Goal: Information Seeking & Learning: Find specific fact

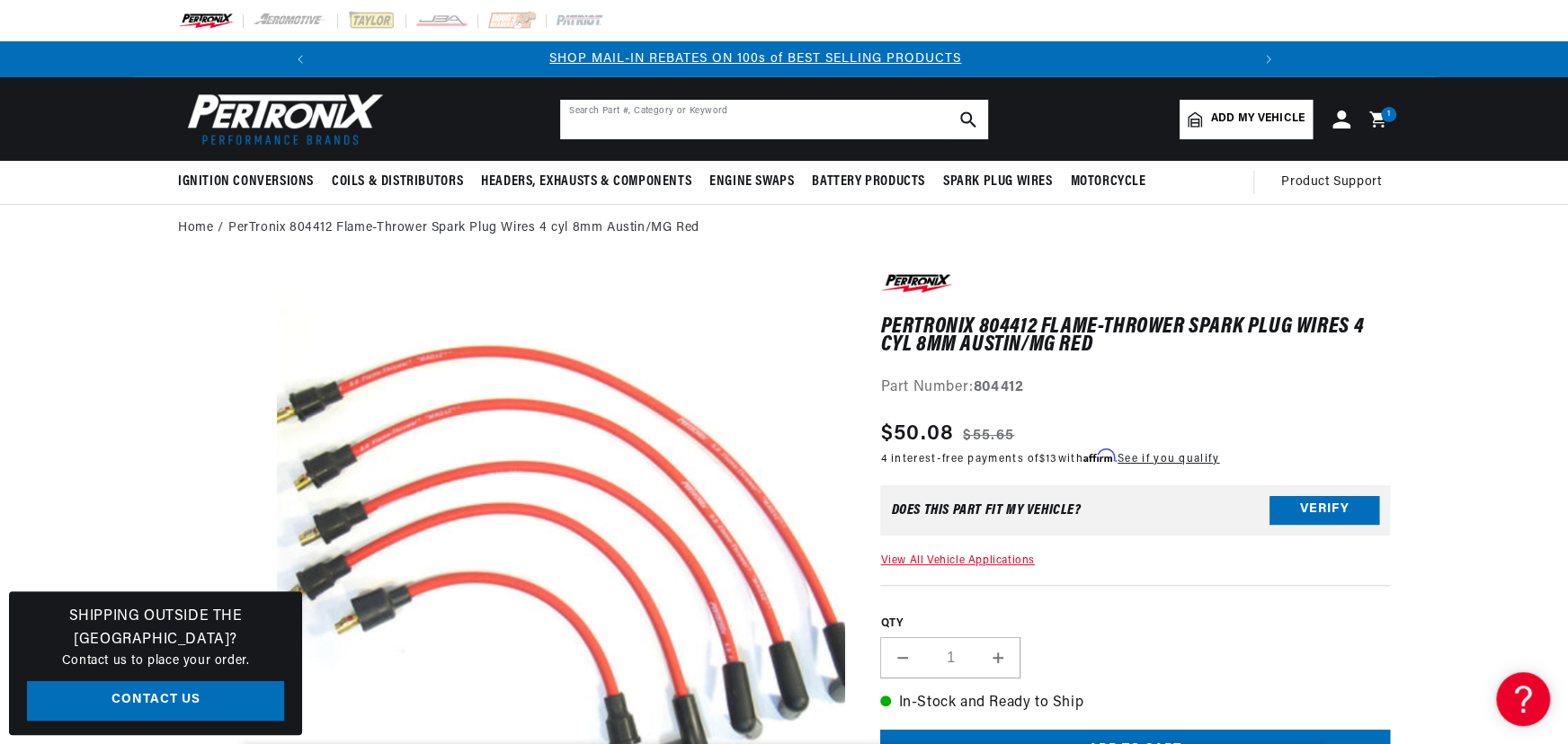
click at [735, 107] on input "text" at bounding box center [774, 119] width 428 height 39
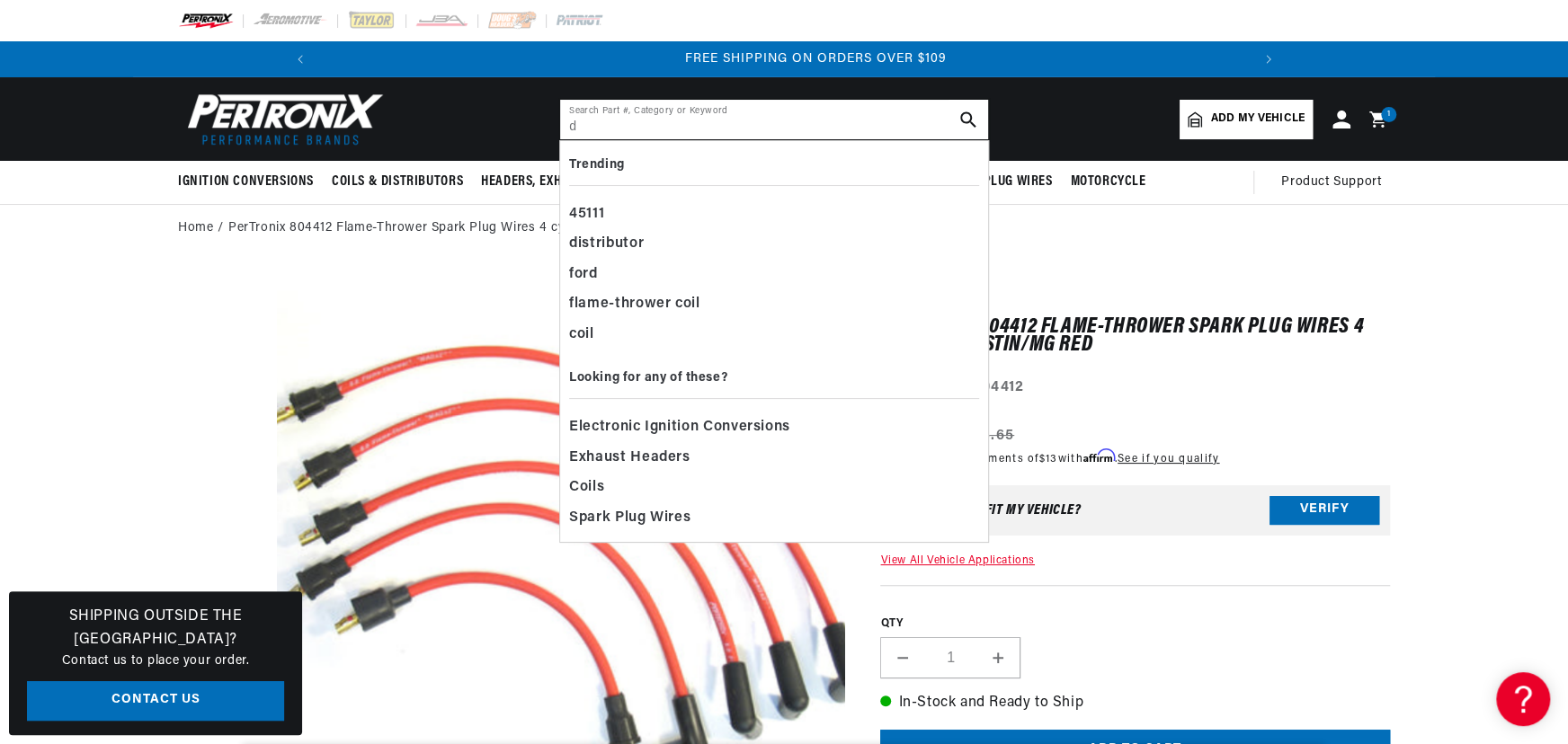
scroll to position [0, 1923]
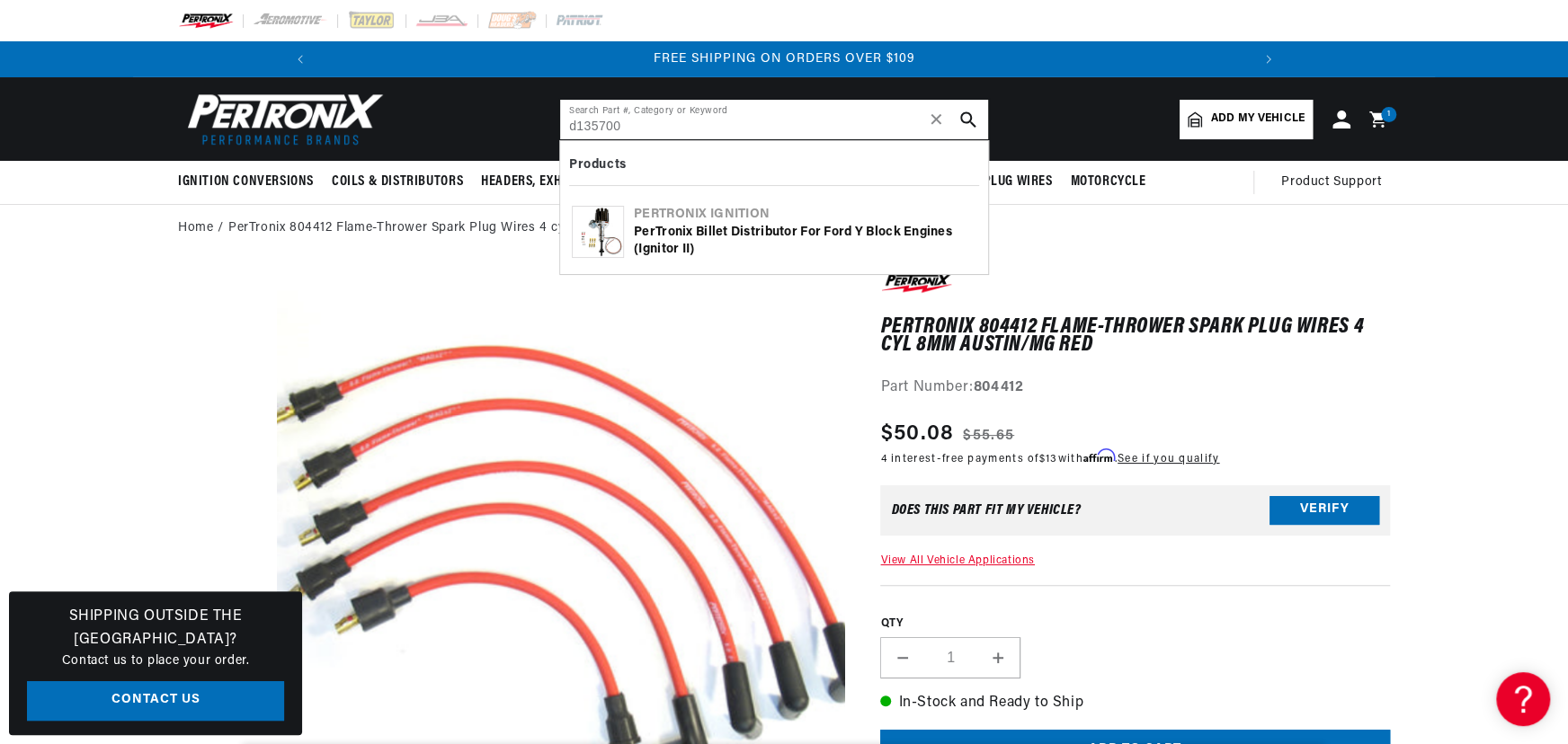
type input "d135700"
click at [671, 221] on div "Pertronix Ignition" at bounding box center [805, 215] width 342 height 18
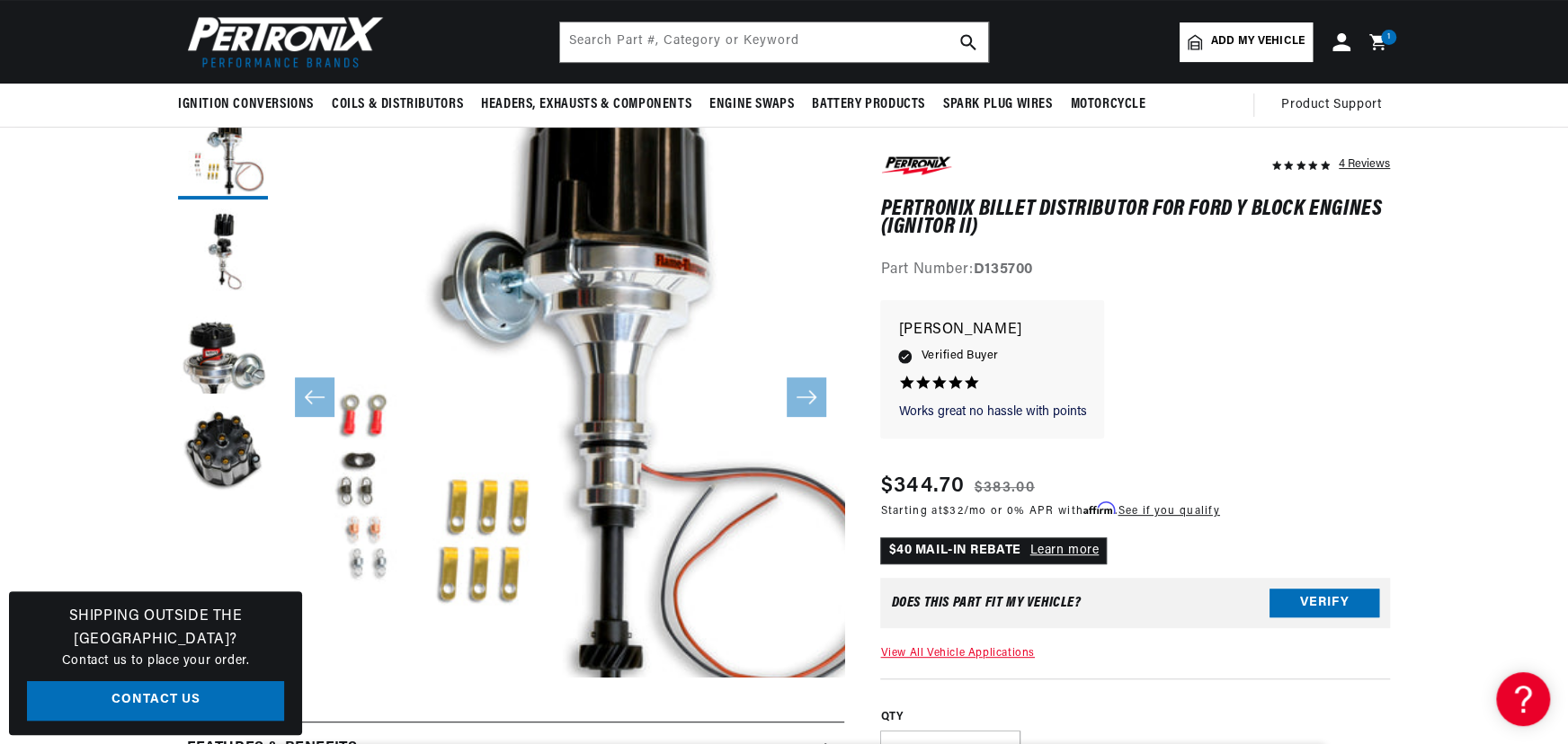
scroll to position [81, 0]
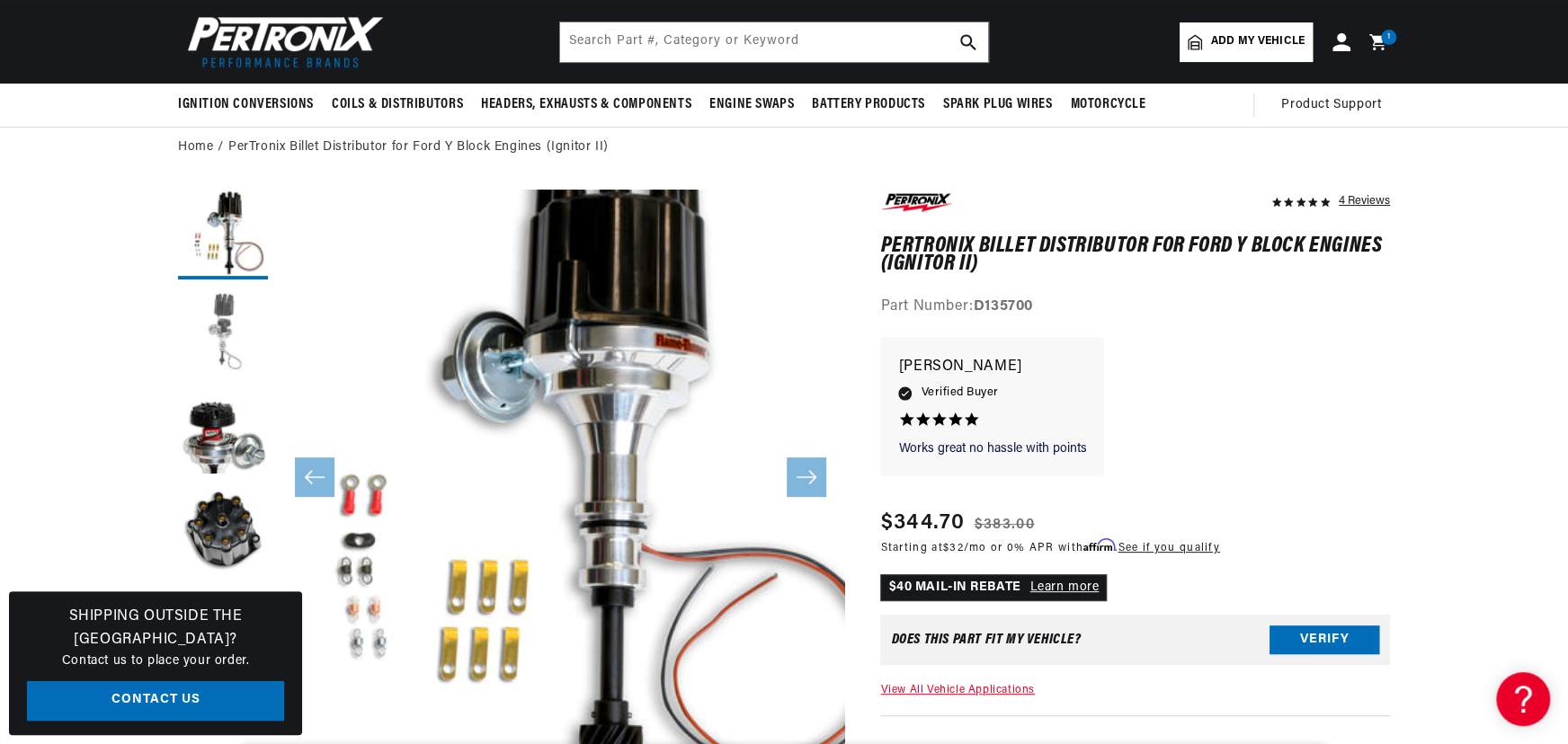
click at [224, 297] on button "Load image 2 in gallery view" at bounding box center [223, 333] width 90 height 90
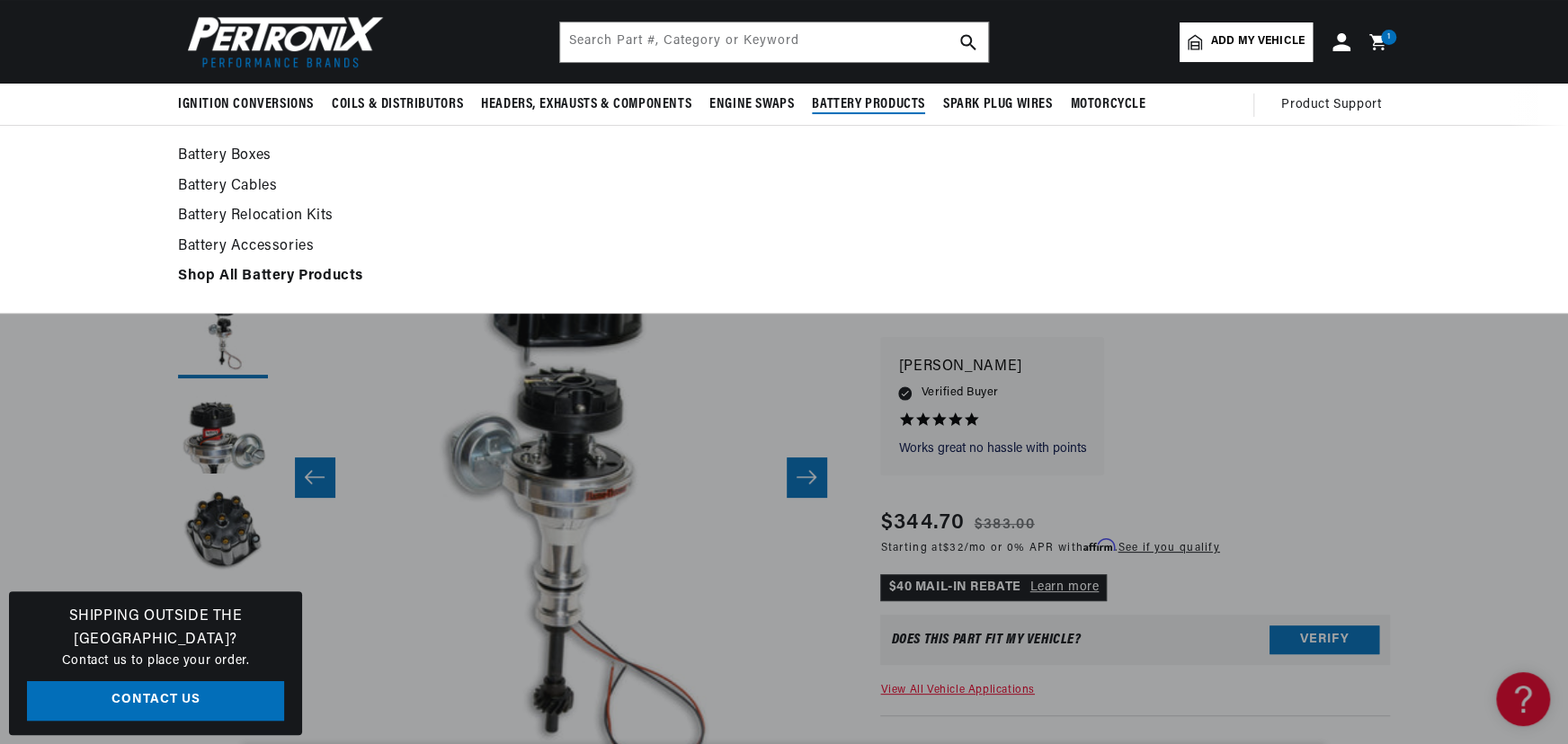
scroll to position [0, 0]
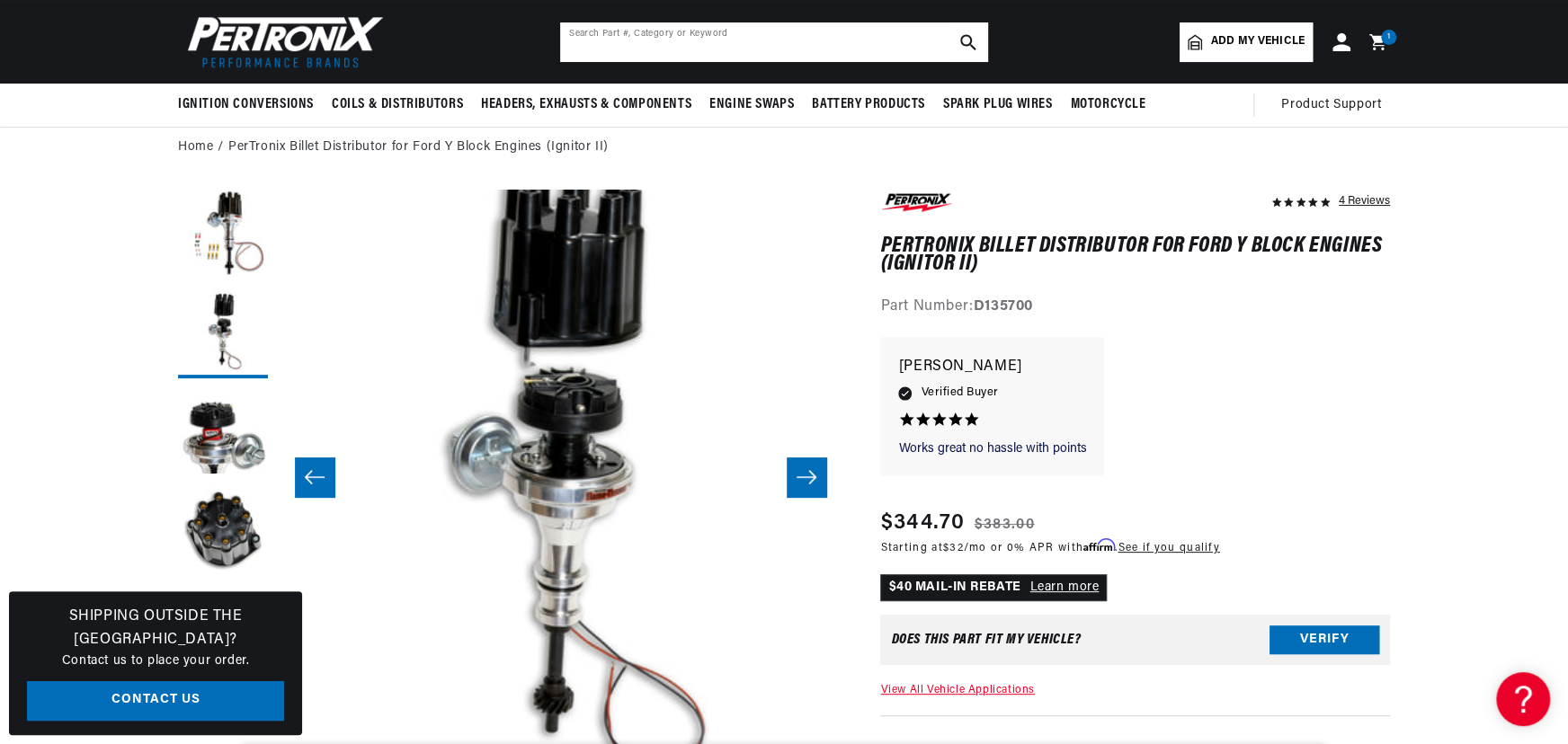
click at [698, 50] on input "text" at bounding box center [774, 42] width 428 height 39
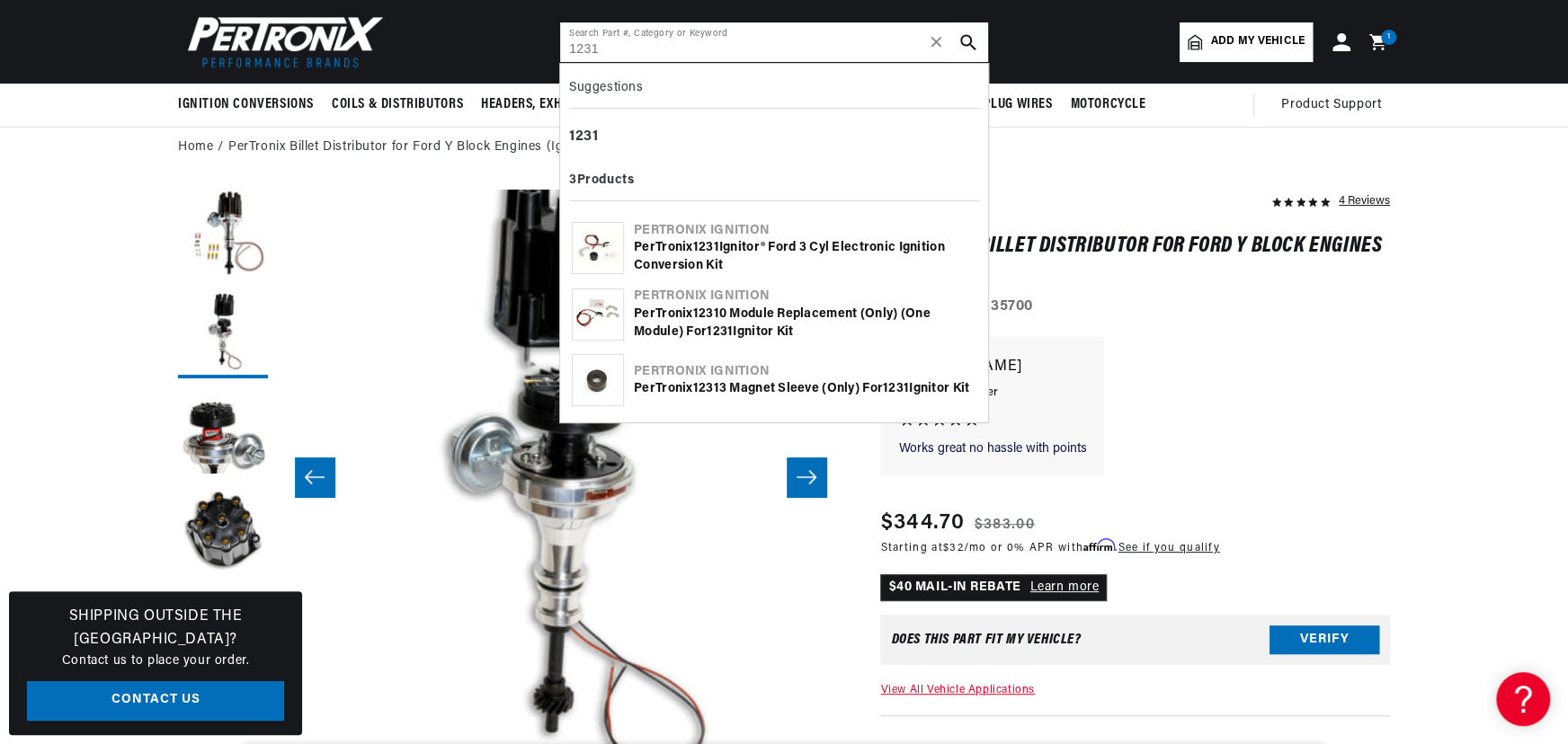
type input "1231"
click at [684, 242] on div "PerTronix 1231 Ignitor® Ford 3 cyl Electronic Ignition Conversion Kit" at bounding box center [805, 256] width 342 height 35
